Goal: Task Accomplishment & Management: Use online tool/utility

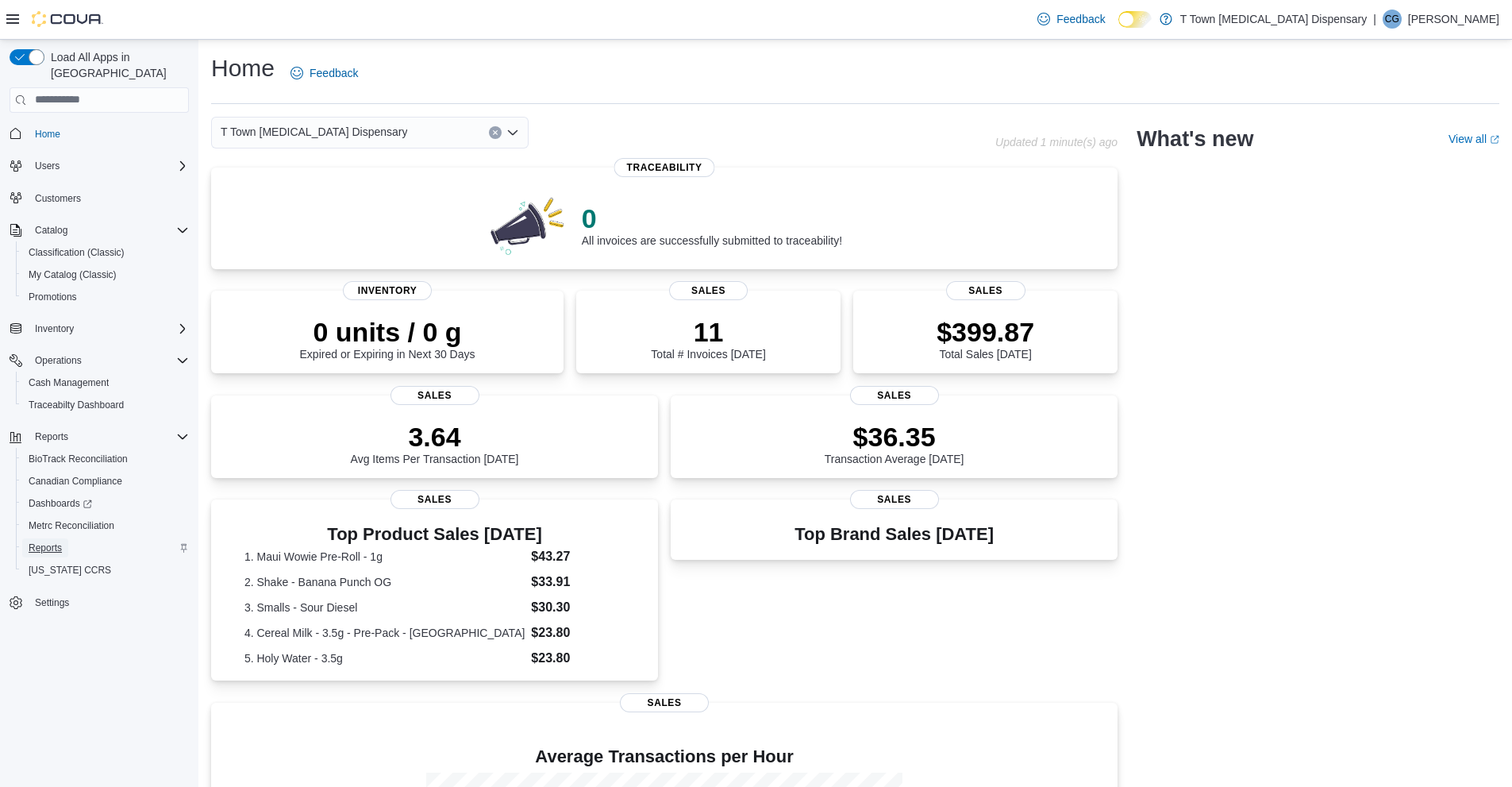
click at [58, 542] on span "Reports" at bounding box center [45, 548] width 33 height 13
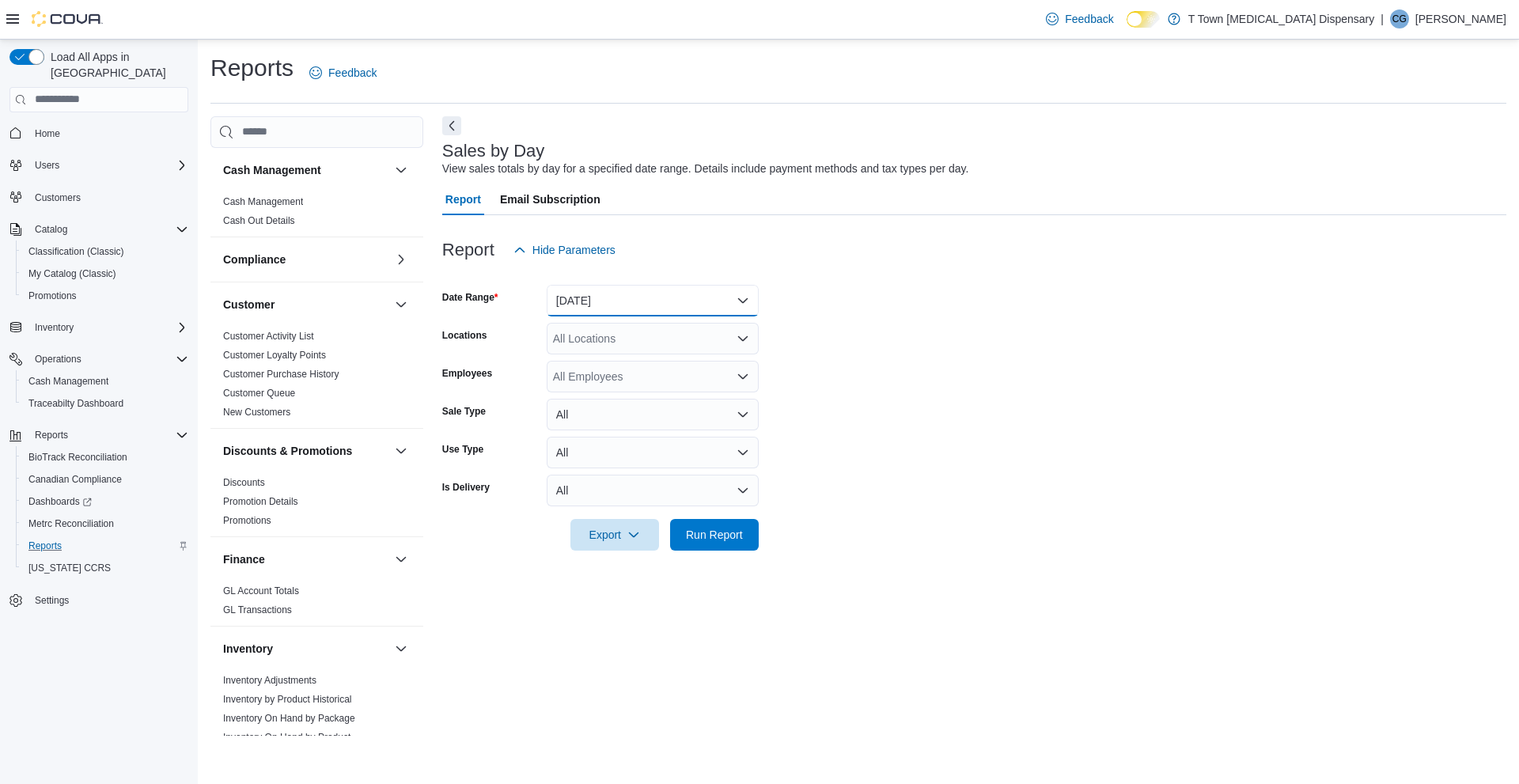
click at [643, 303] on button "[DATE]" at bounding box center [652, 300] width 212 height 31
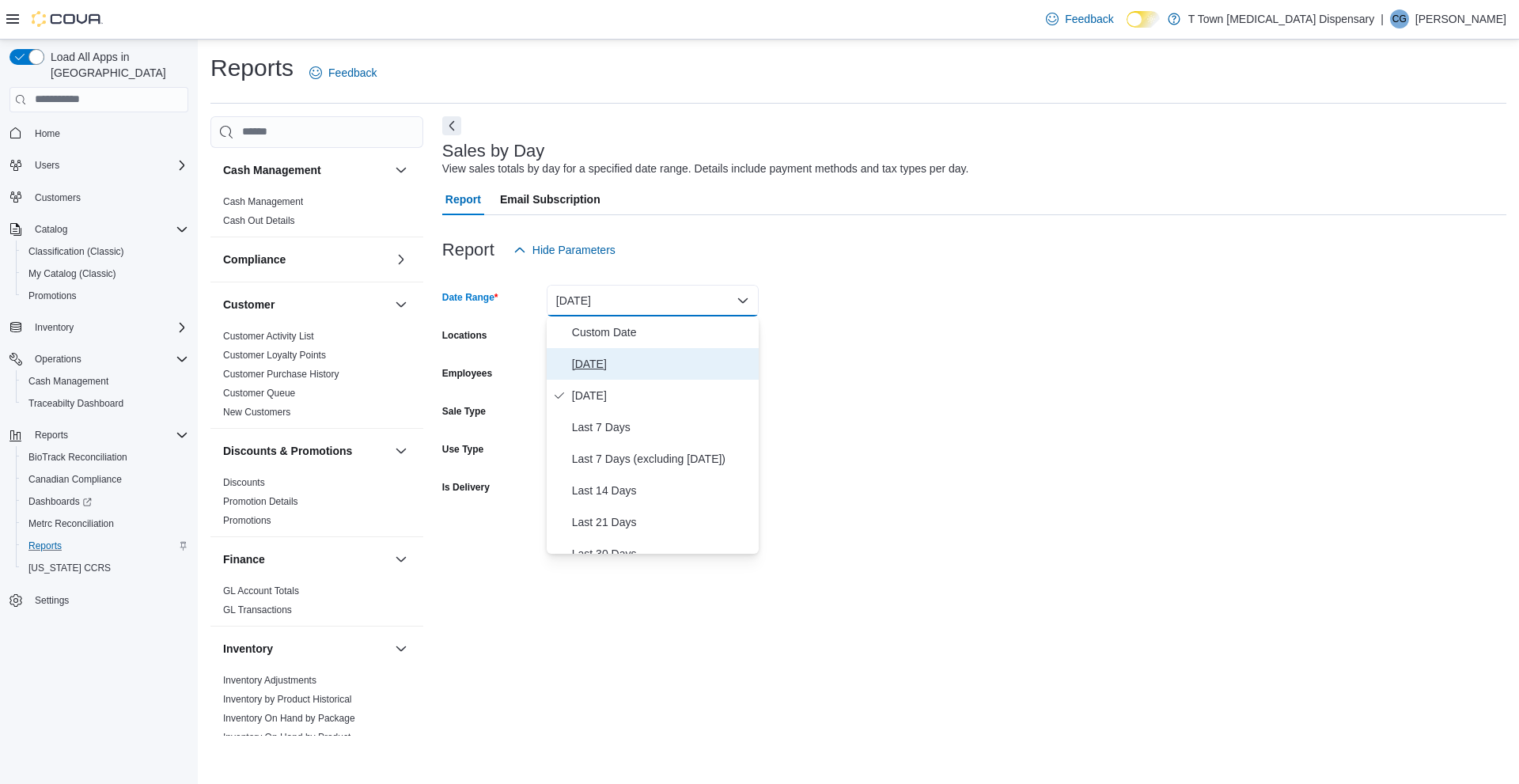
click at [624, 374] on button "[DATE]" at bounding box center [652, 364] width 212 height 31
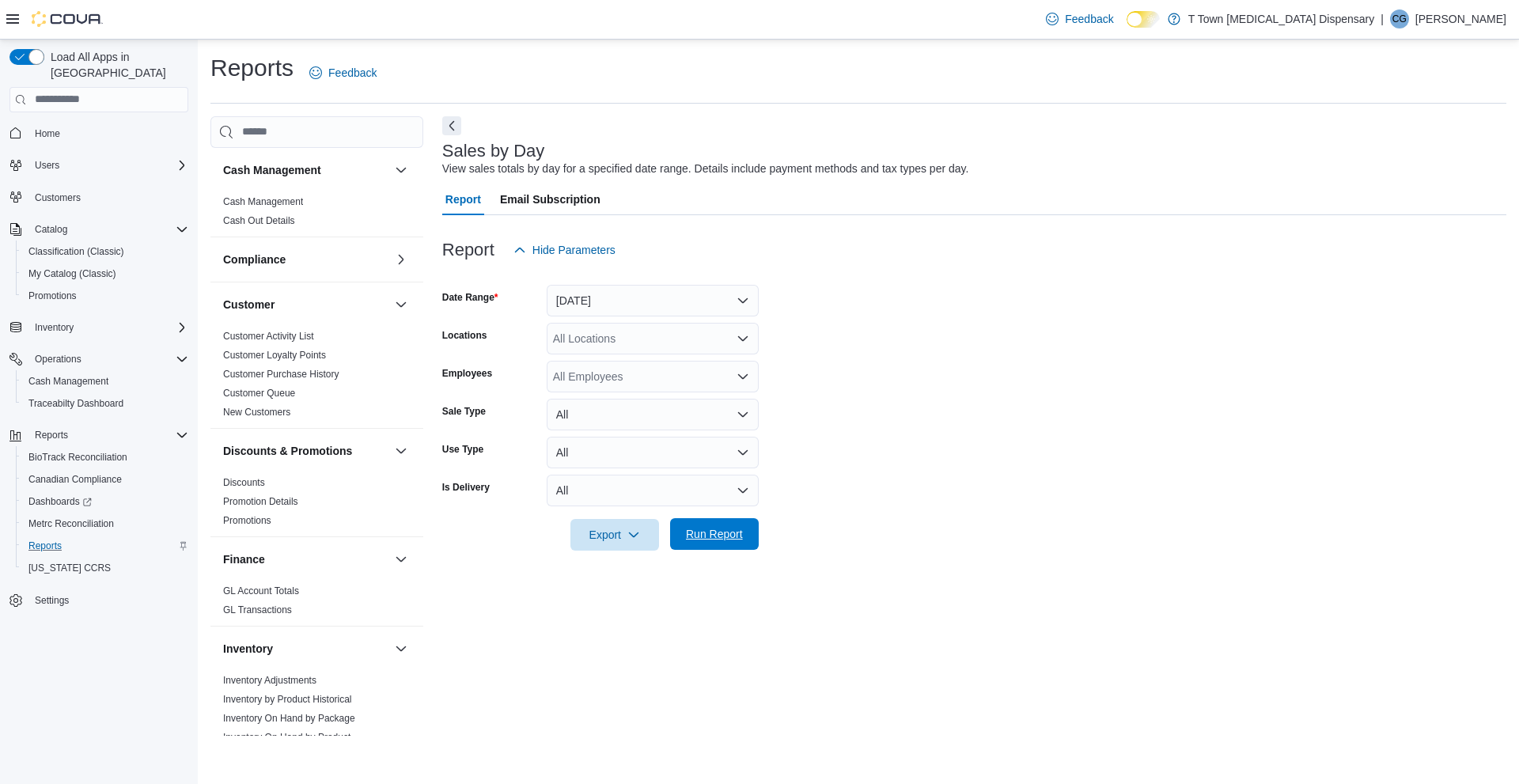
click at [726, 537] on span "Run Report" at bounding box center [714, 533] width 57 height 16
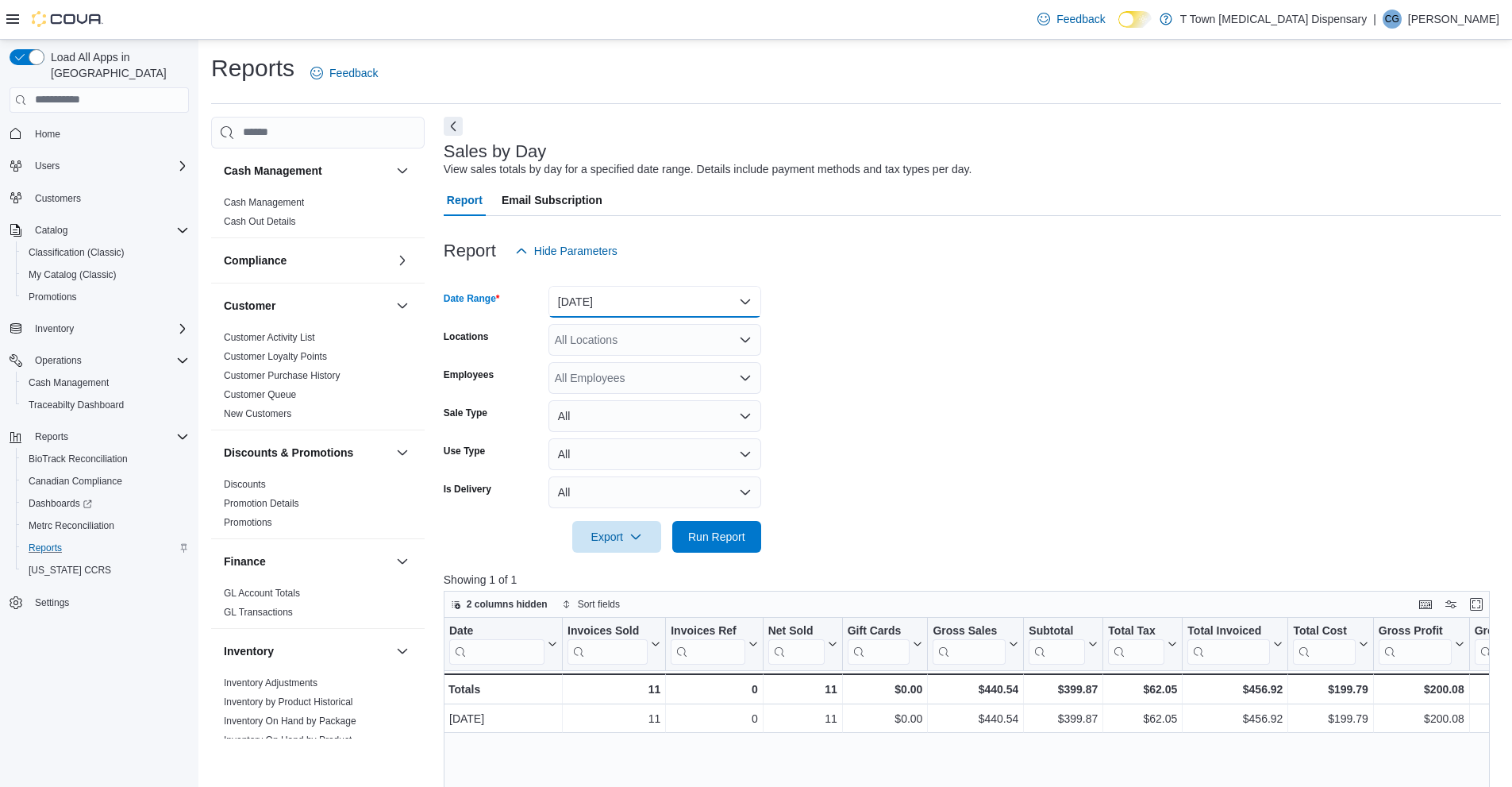
click at [645, 288] on button "[DATE]" at bounding box center [654, 301] width 213 height 31
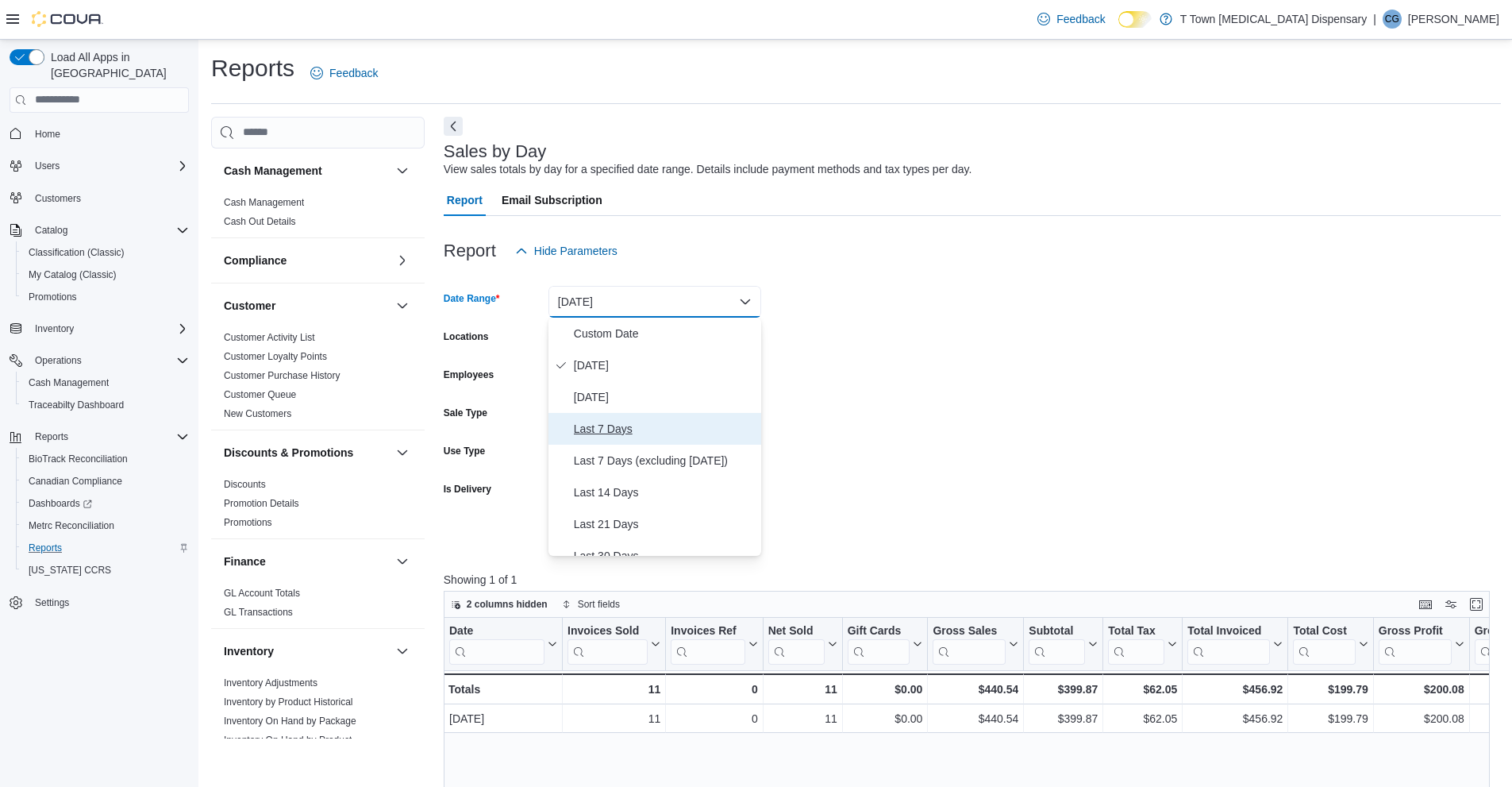
click at [614, 431] on span "Last 7 Days" at bounding box center [664, 429] width 181 height 19
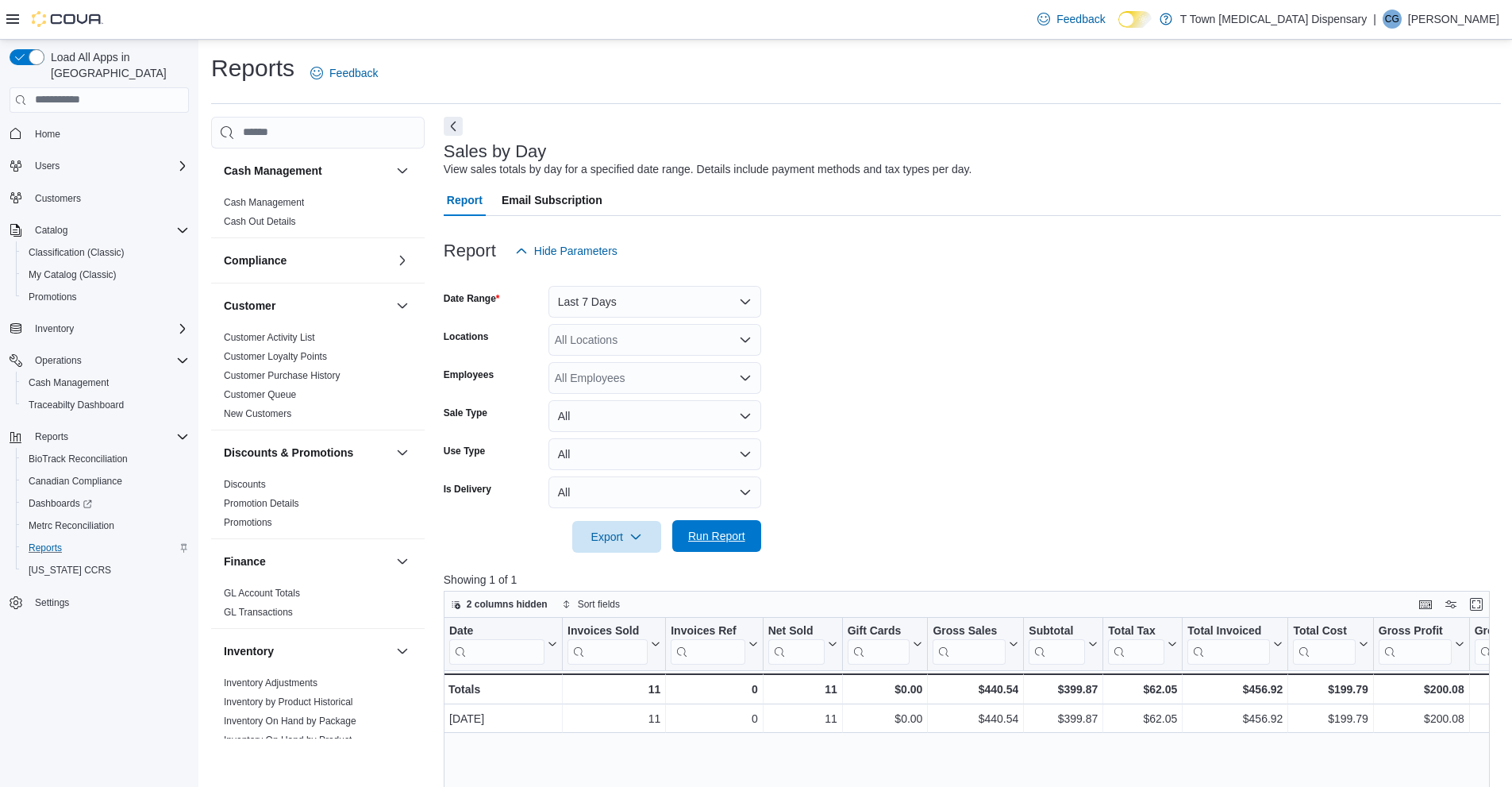
click at [734, 532] on span "Run Report" at bounding box center [717, 535] width 57 height 16
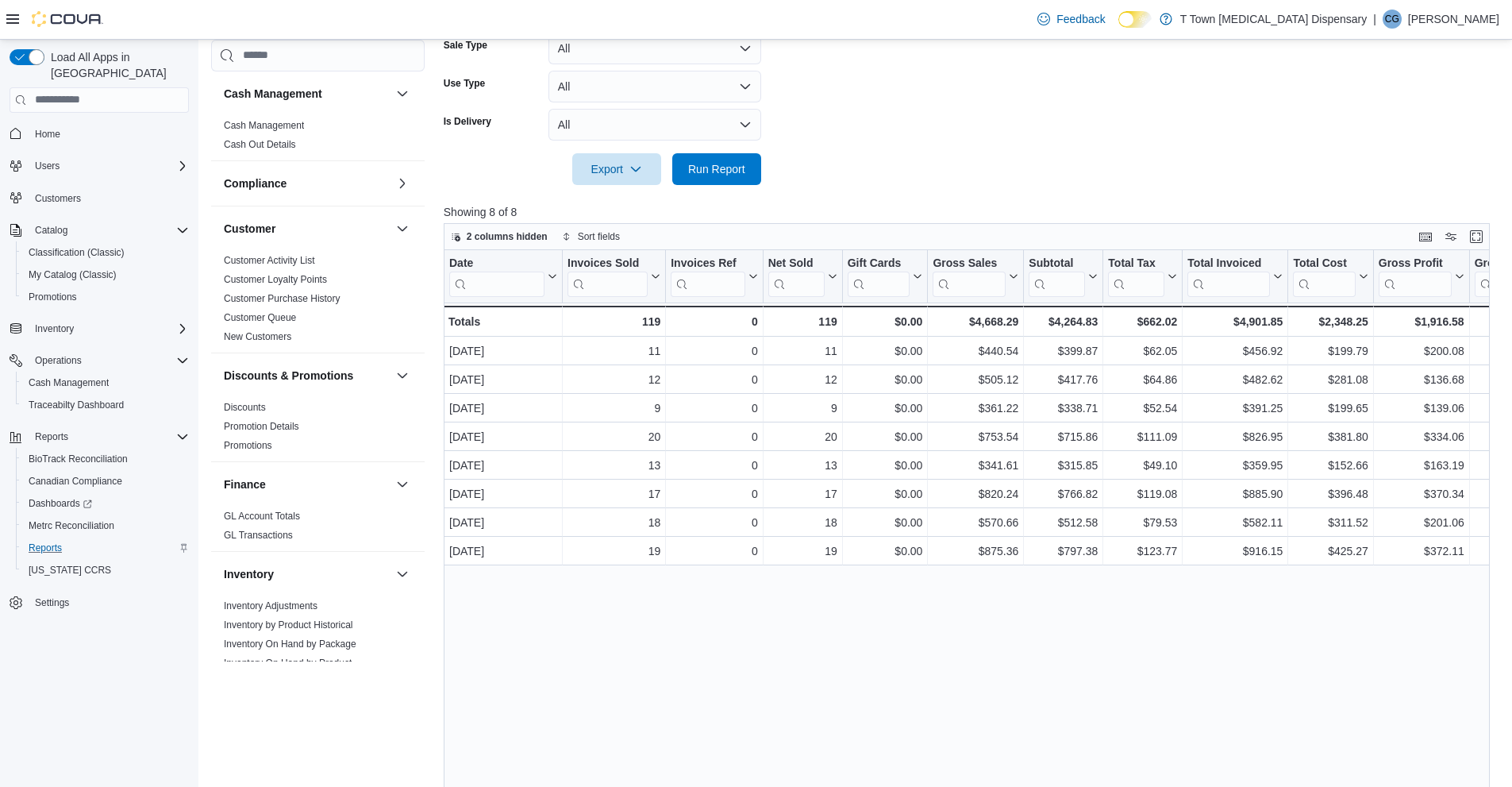
scroll to position [445, 0]
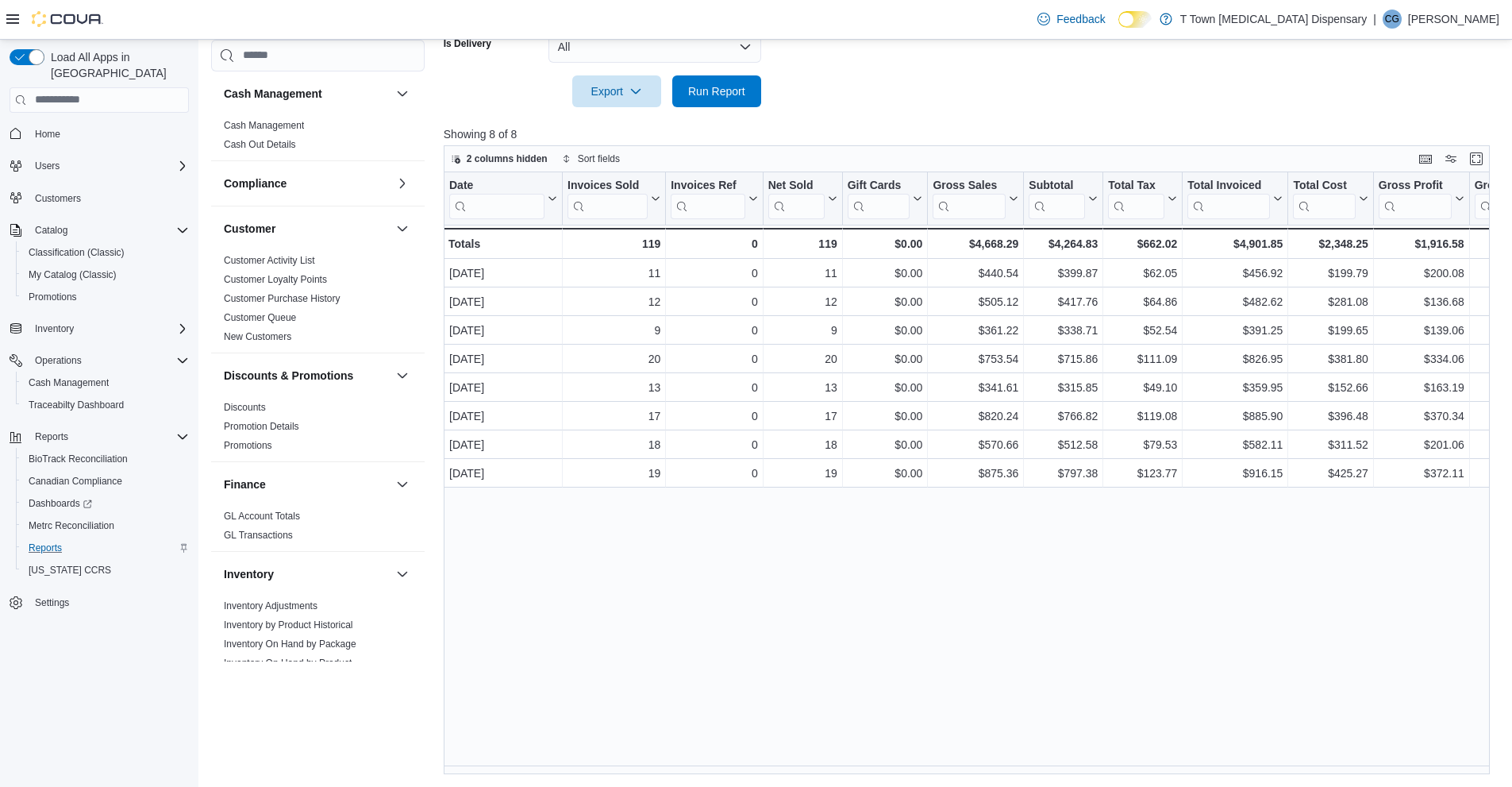
click at [889, 764] on div "Date Click to view column header actions Invoices Sold Click to view column hea…" at bounding box center [973, 474] width 1058 height 603
click at [779, 544] on div "Date Click to view column header actions Invoices Sold Click to view column hea…" at bounding box center [973, 474] width 1058 height 603
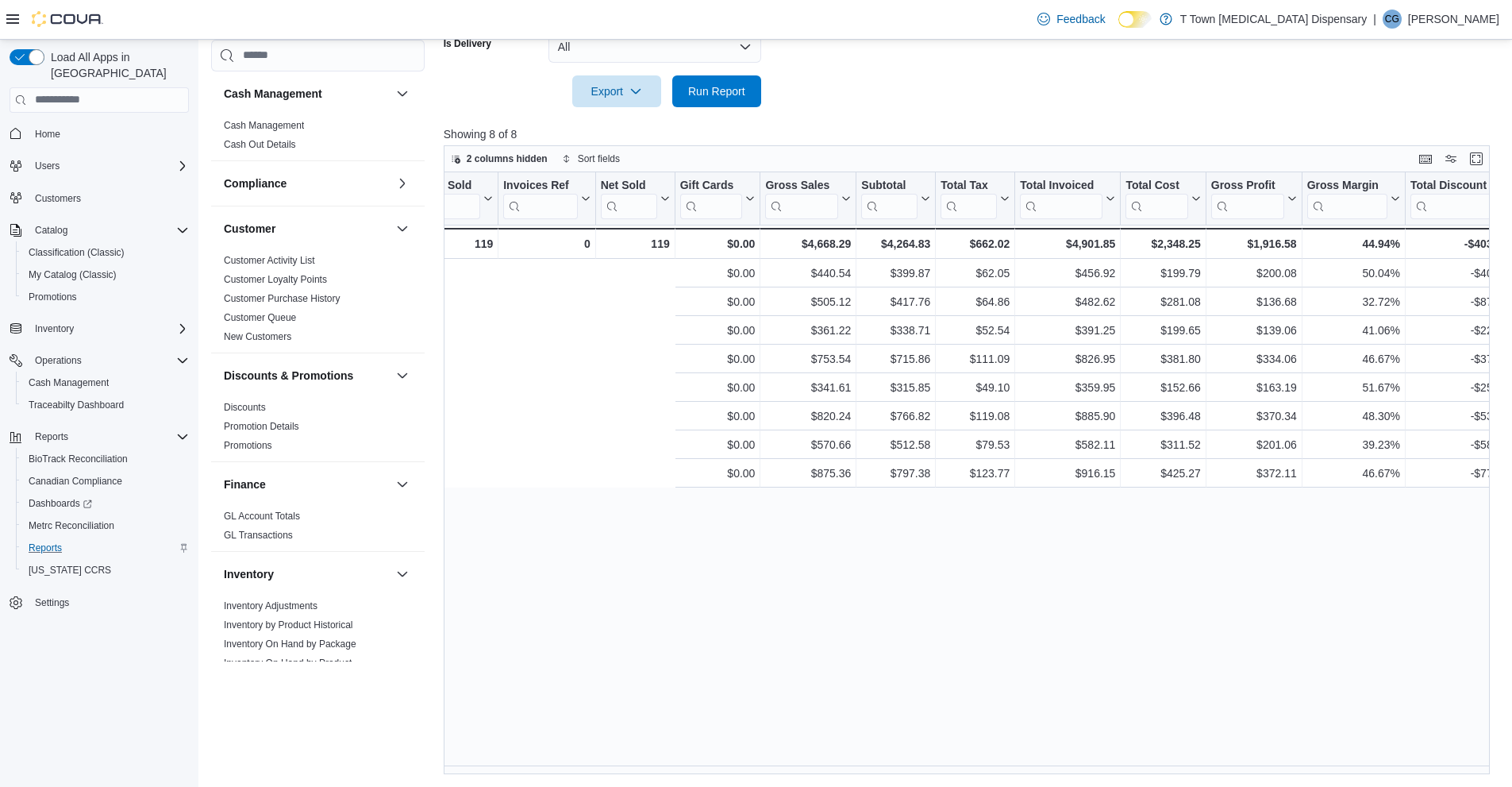
scroll to position [0, 519]
